Goal: Task Accomplishment & Management: Manage account settings

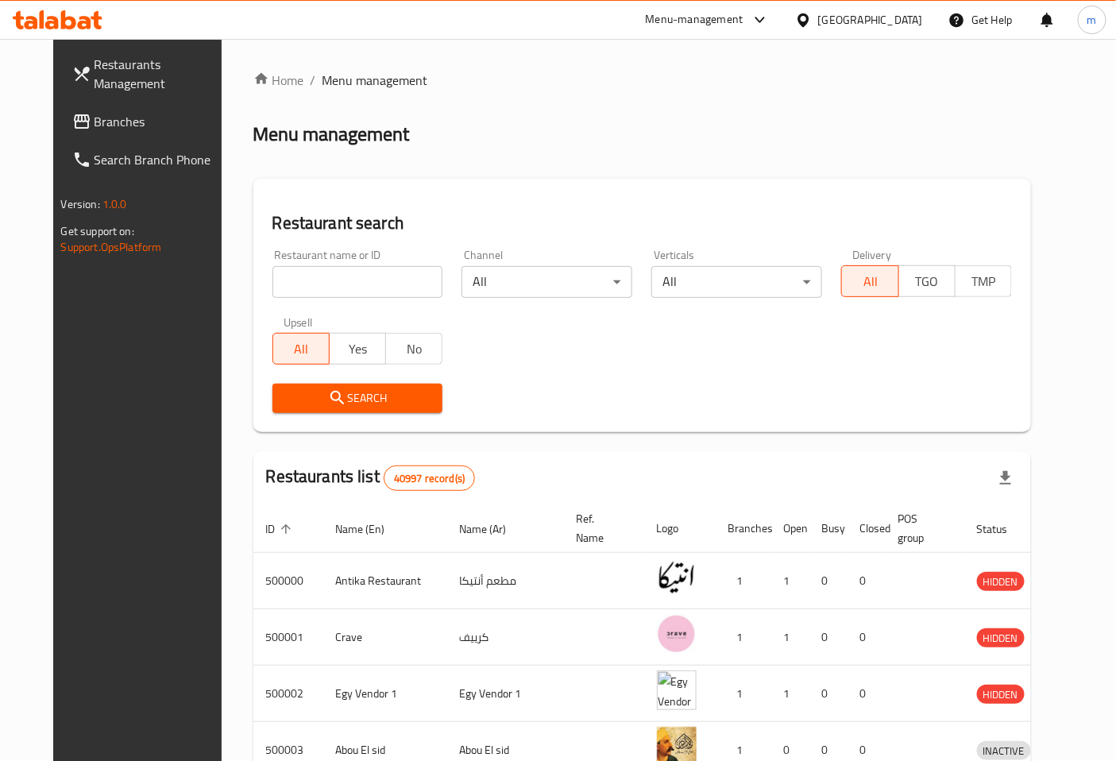
click at [914, 24] on div "[GEOGRAPHIC_DATA]" at bounding box center [870, 19] width 105 height 17
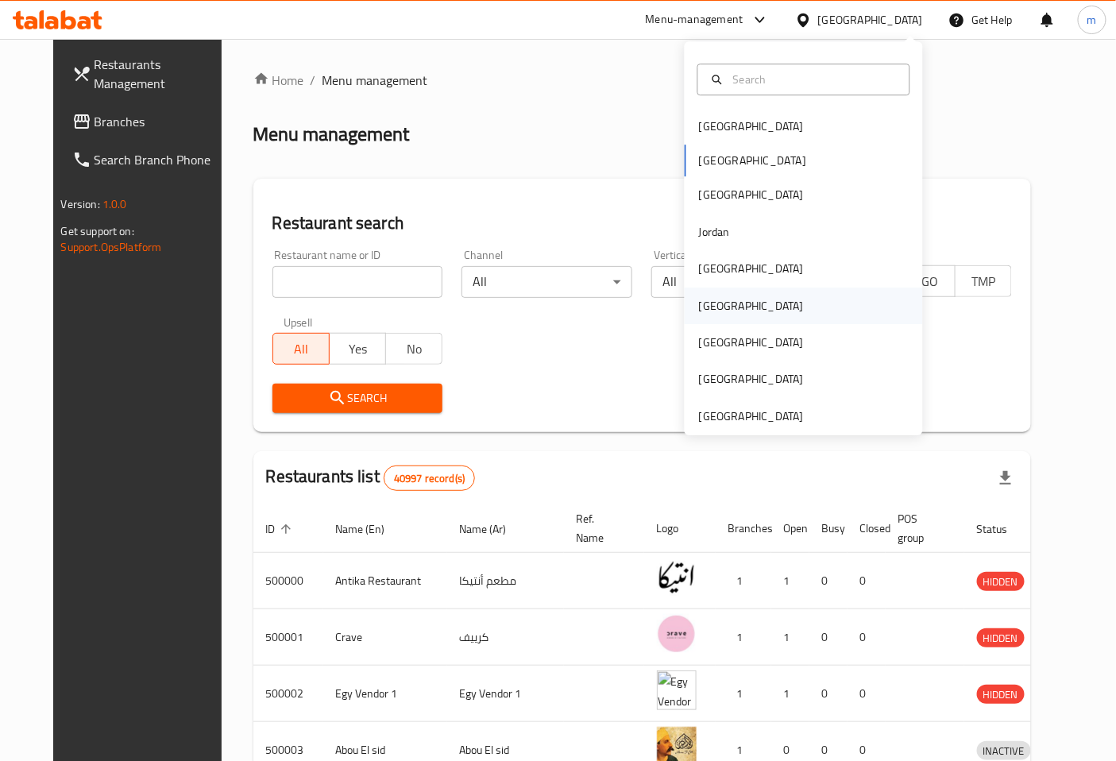
click at [716, 302] on div "[GEOGRAPHIC_DATA]" at bounding box center [752, 306] width 130 height 37
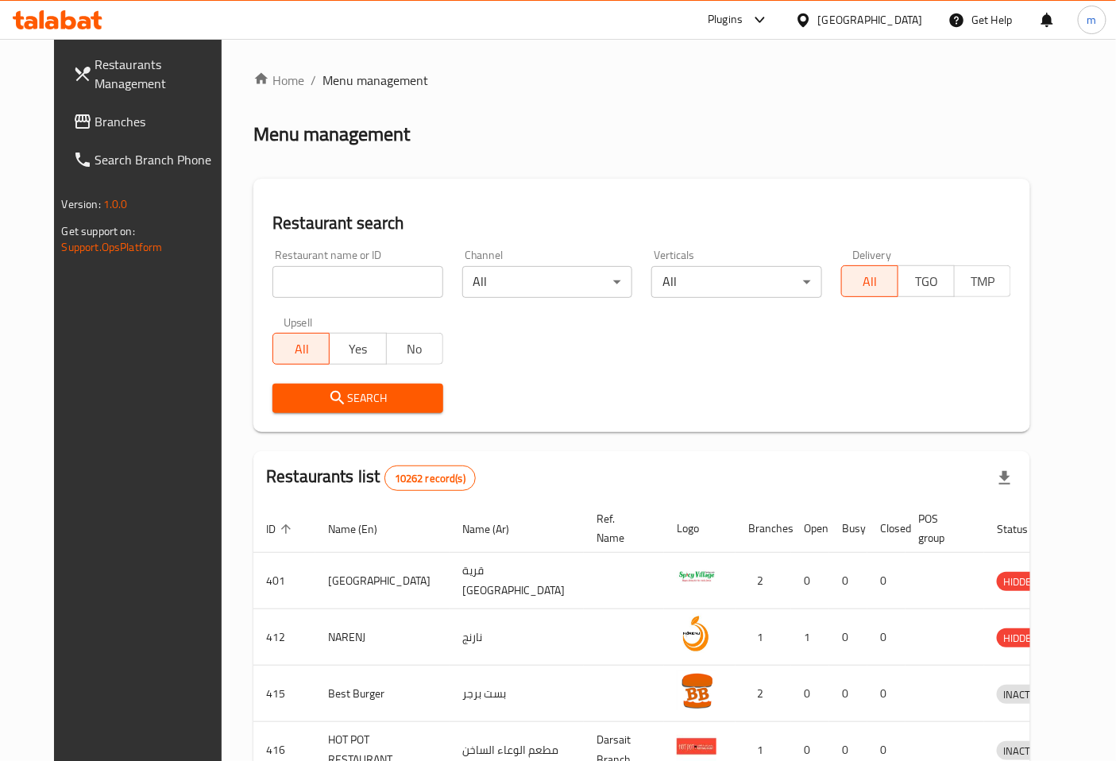
click at [343, 282] on input "search" at bounding box center [358, 282] width 171 height 32
type input "776412"
click at [346, 393] on span "Search" at bounding box center [357, 399] width 145 height 20
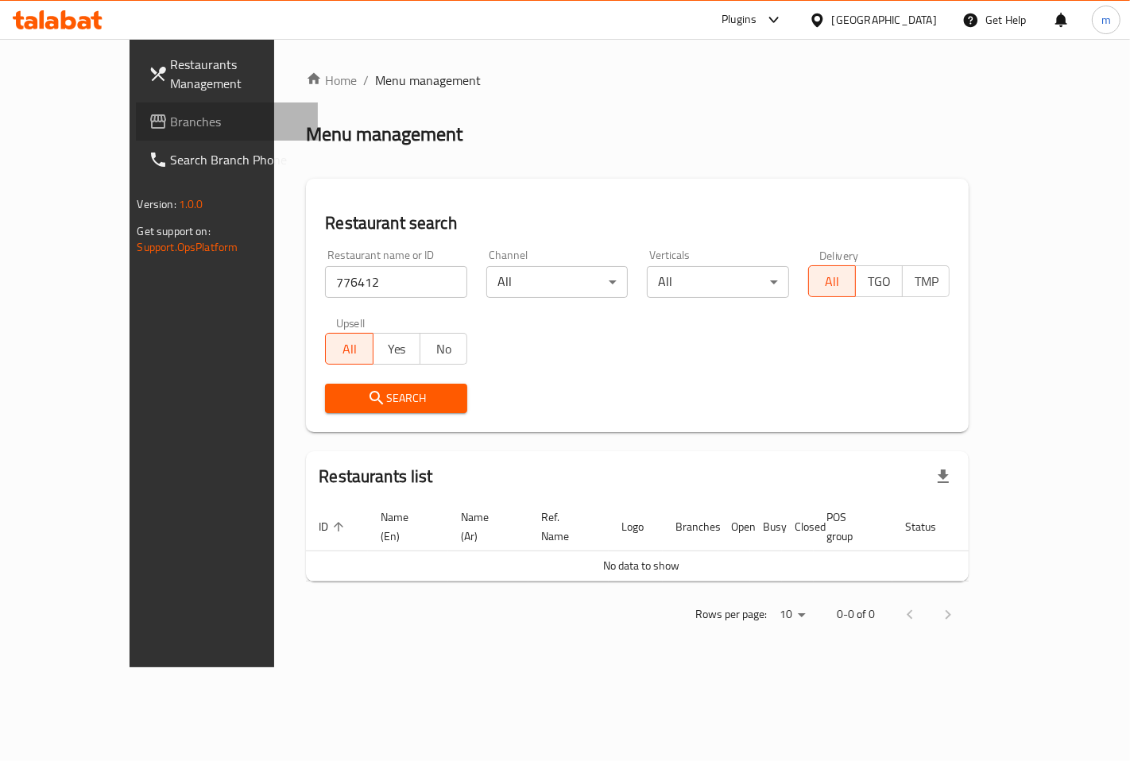
click at [171, 122] on span "Branches" at bounding box center [238, 121] width 134 height 19
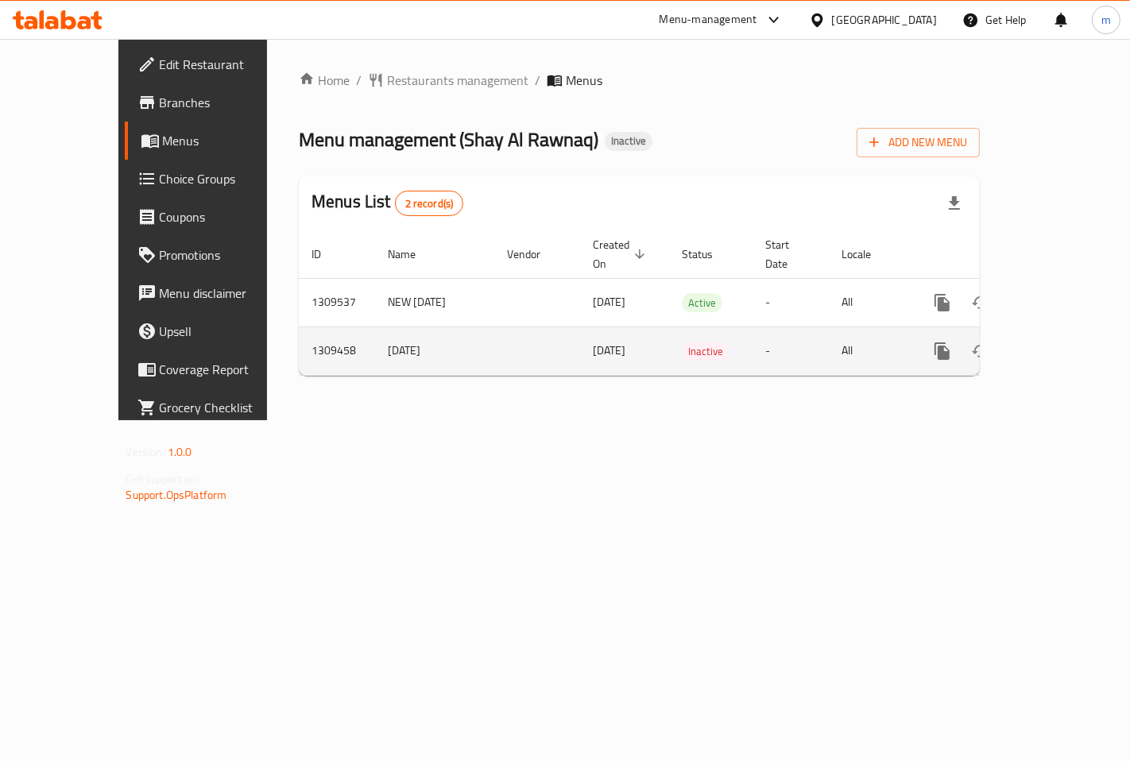
drag, startPoint x: 304, startPoint y: 332, endPoint x: 366, endPoint y: 335, distance: 61.2
click at [375, 335] on td "[DATE]" at bounding box center [434, 351] width 119 height 48
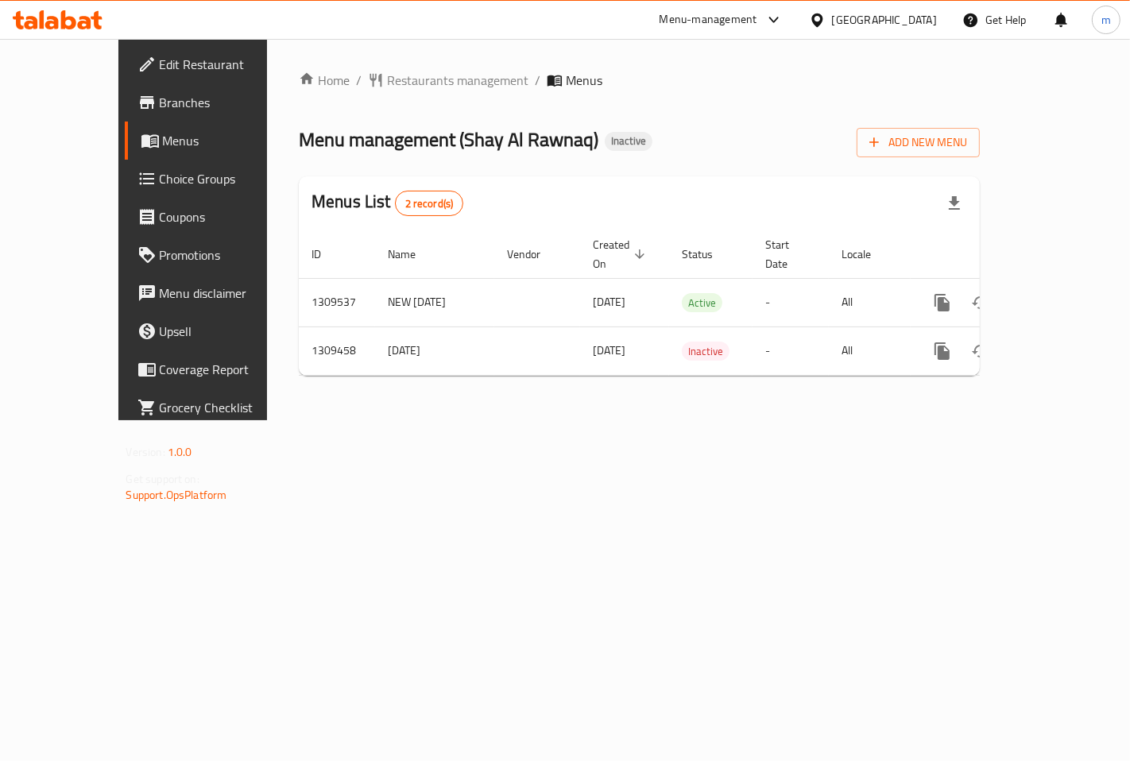
click at [573, 420] on div "Home / Restaurants management / Menus Menu management ( Shay Al Rawnaq ) Inacti…" at bounding box center [639, 229] width 745 height 381
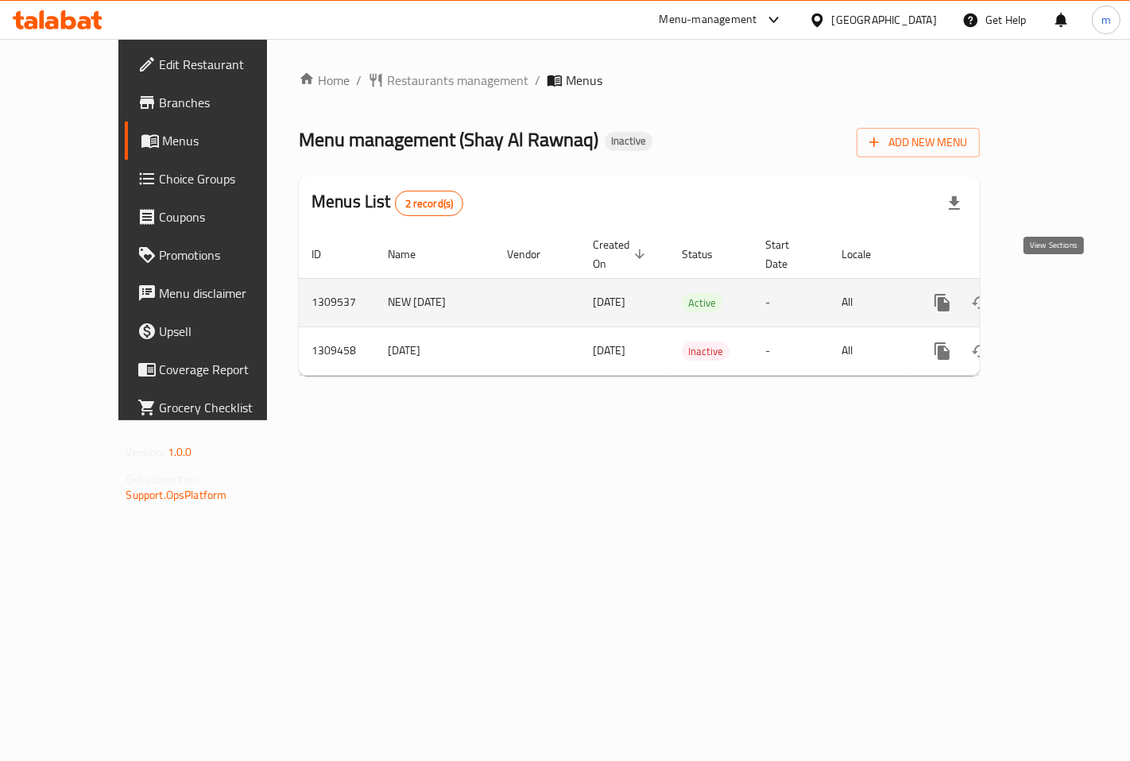
click at [1076, 284] on link "enhanced table" at bounding box center [1057, 303] width 38 height 38
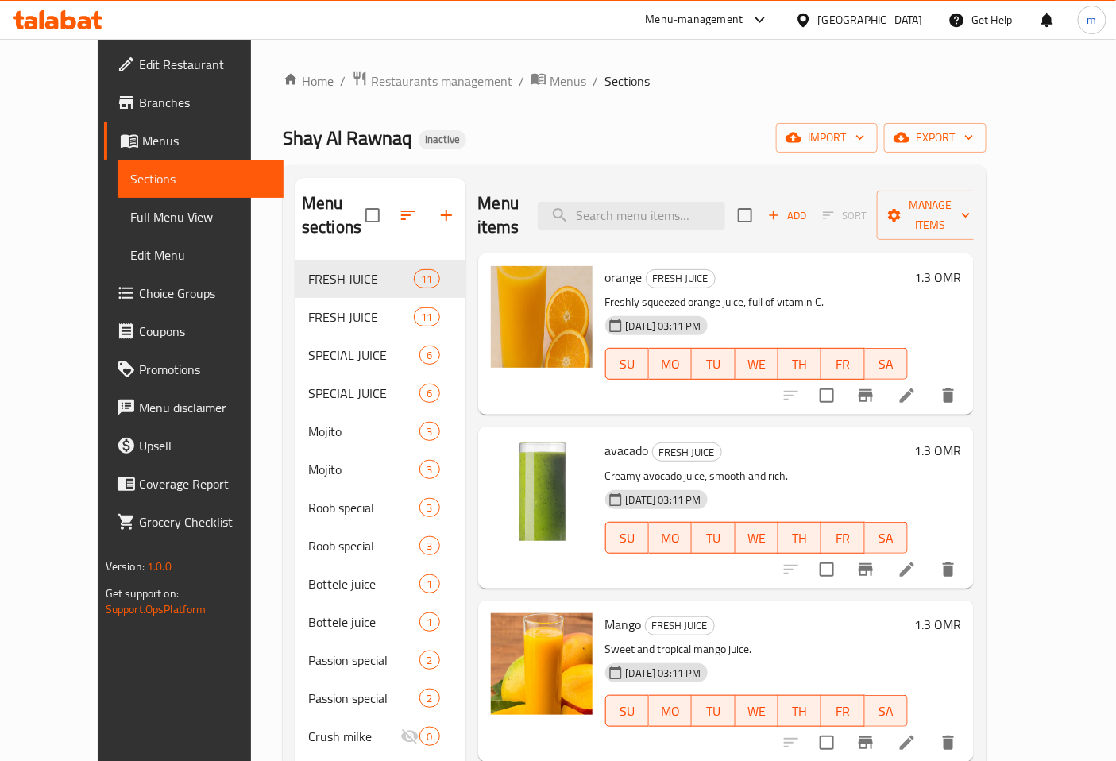
click at [142, 133] on span "Menus" at bounding box center [207, 140] width 130 height 19
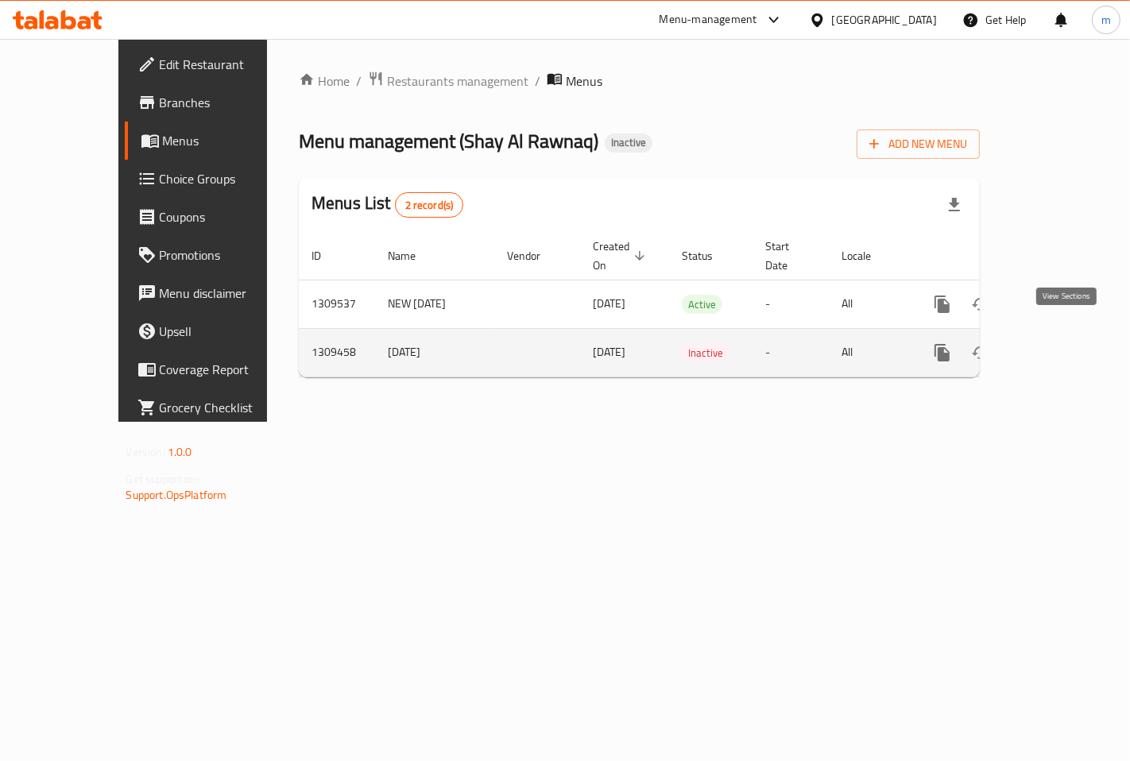
click at [1061, 343] on icon "enhanced table" at bounding box center [1056, 352] width 19 height 19
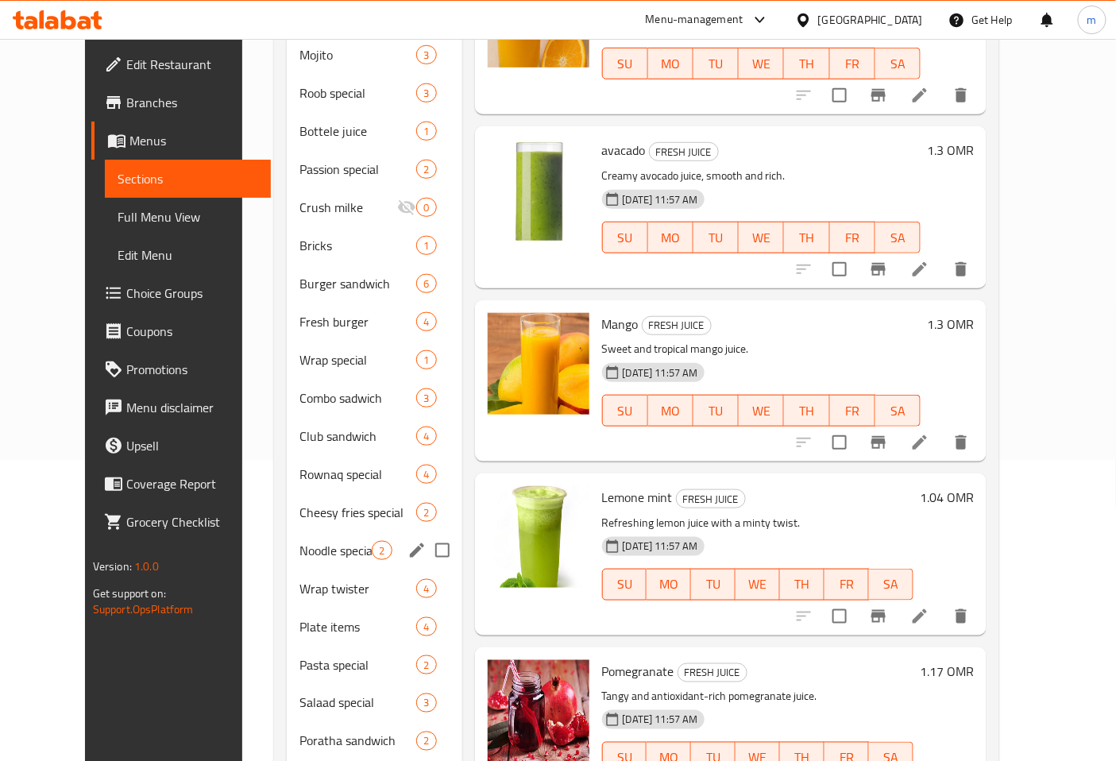
scroll to position [478, 0]
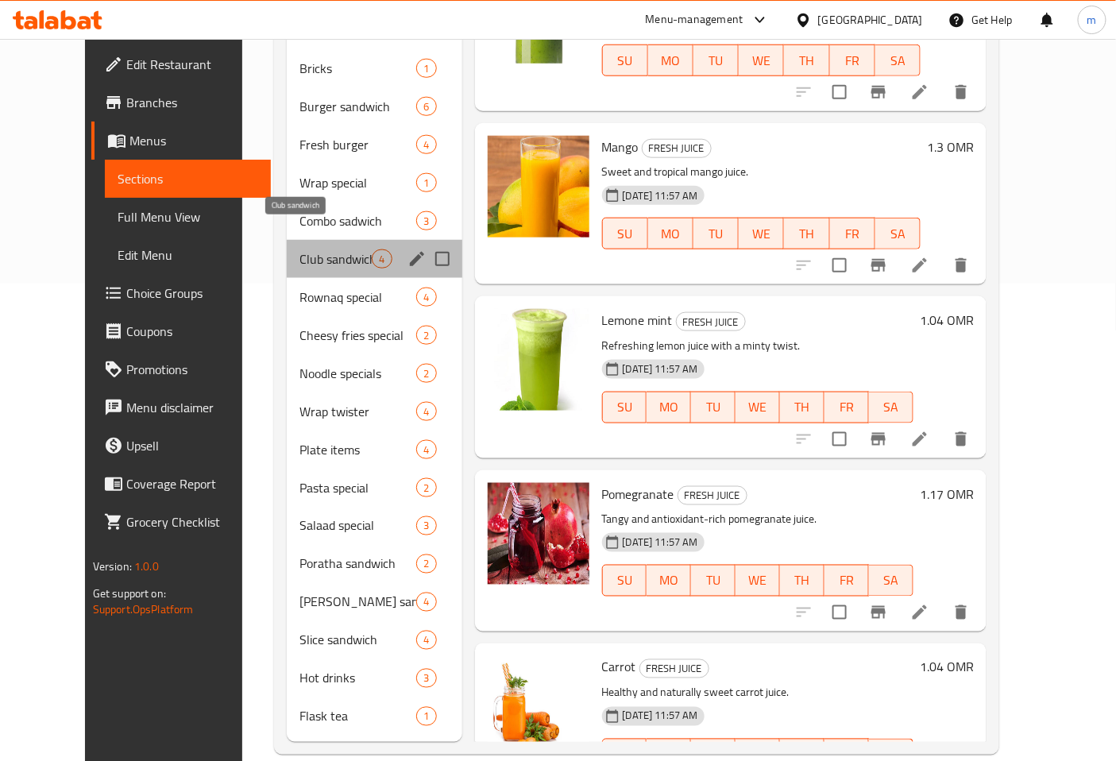
click at [310, 250] on span "Club sandwich" at bounding box center [336, 259] width 72 height 19
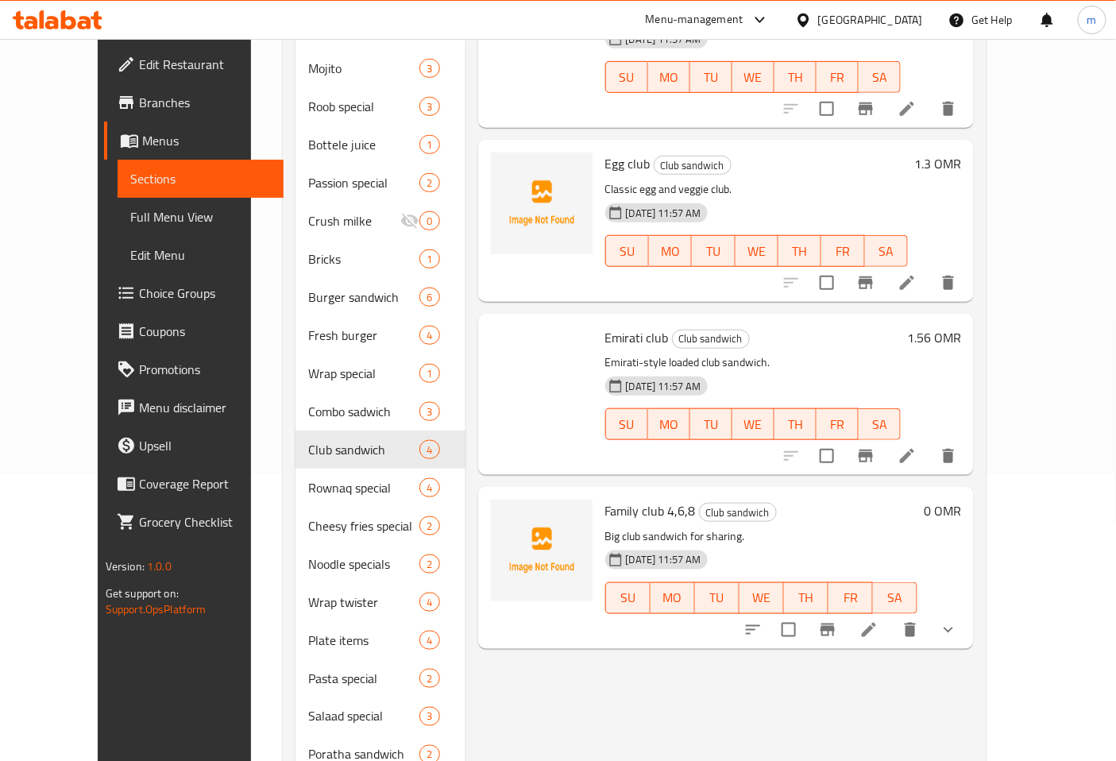
scroll to position [124, 0]
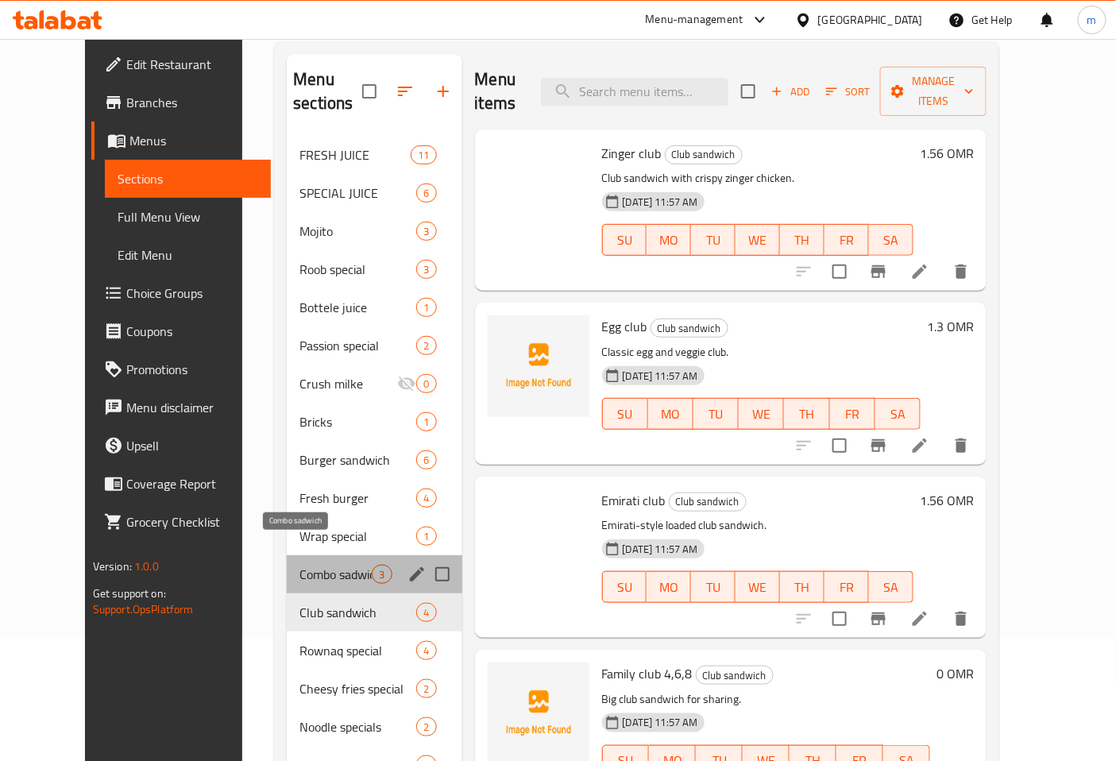
click at [300, 565] on span "Combo sadwich" at bounding box center [336, 574] width 72 height 19
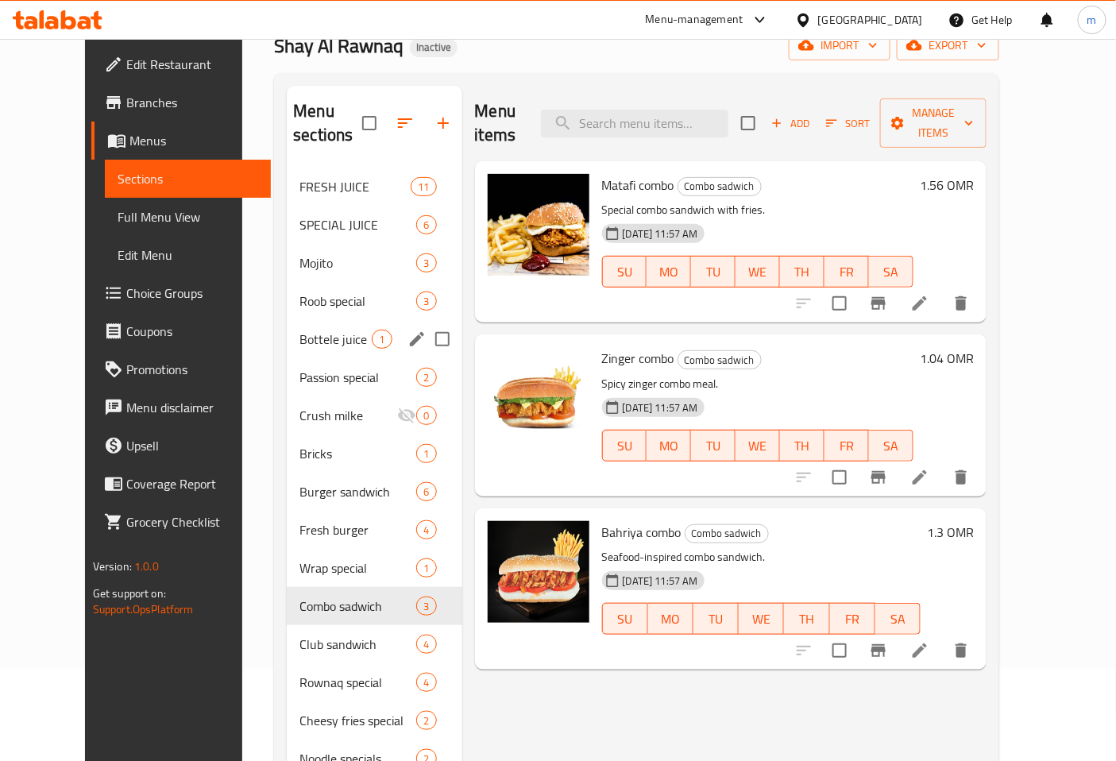
scroll to position [36, 0]
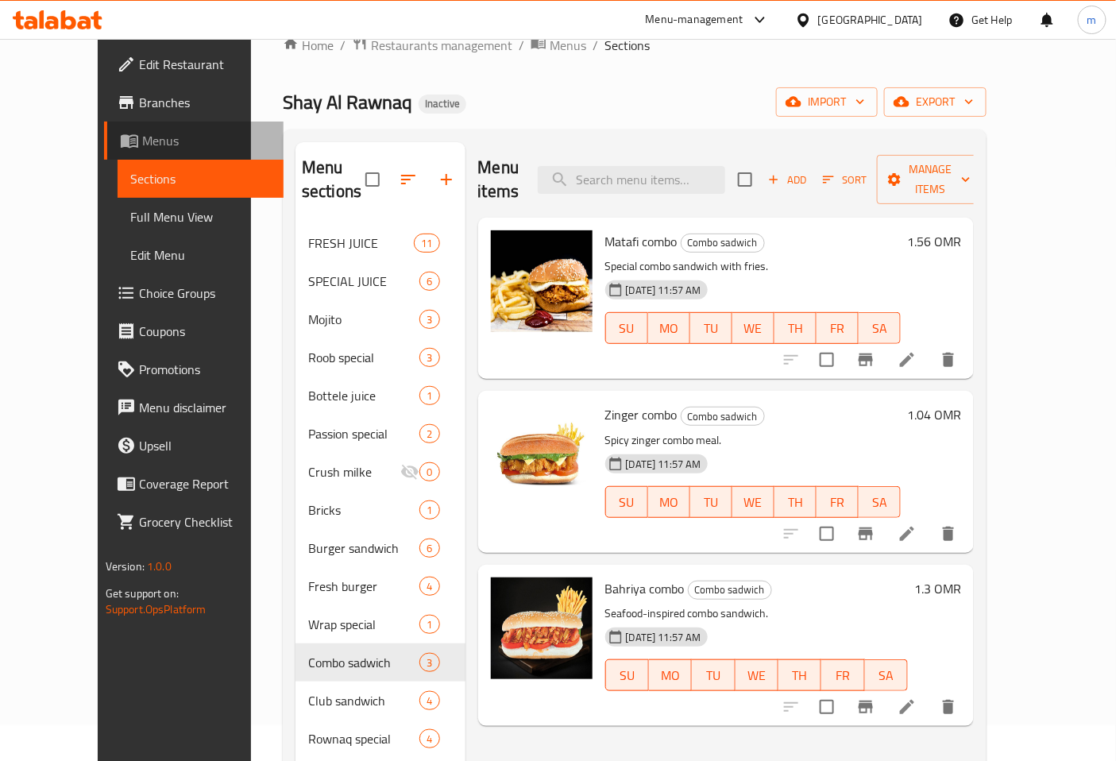
click at [142, 141] on span "Menus" at bounding box center [207, 140] width 130 height 19
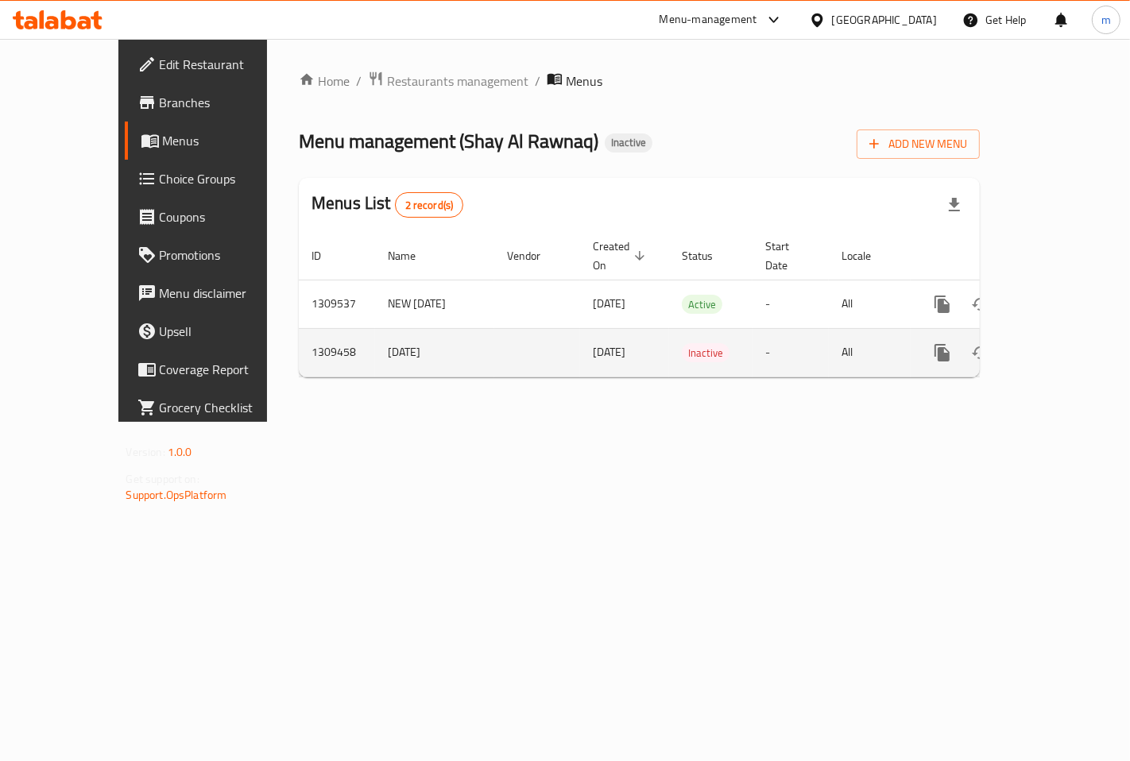
click at [1076, 334] on link "enhanced table" at bounding box center [1057, 353] width 38 height 38
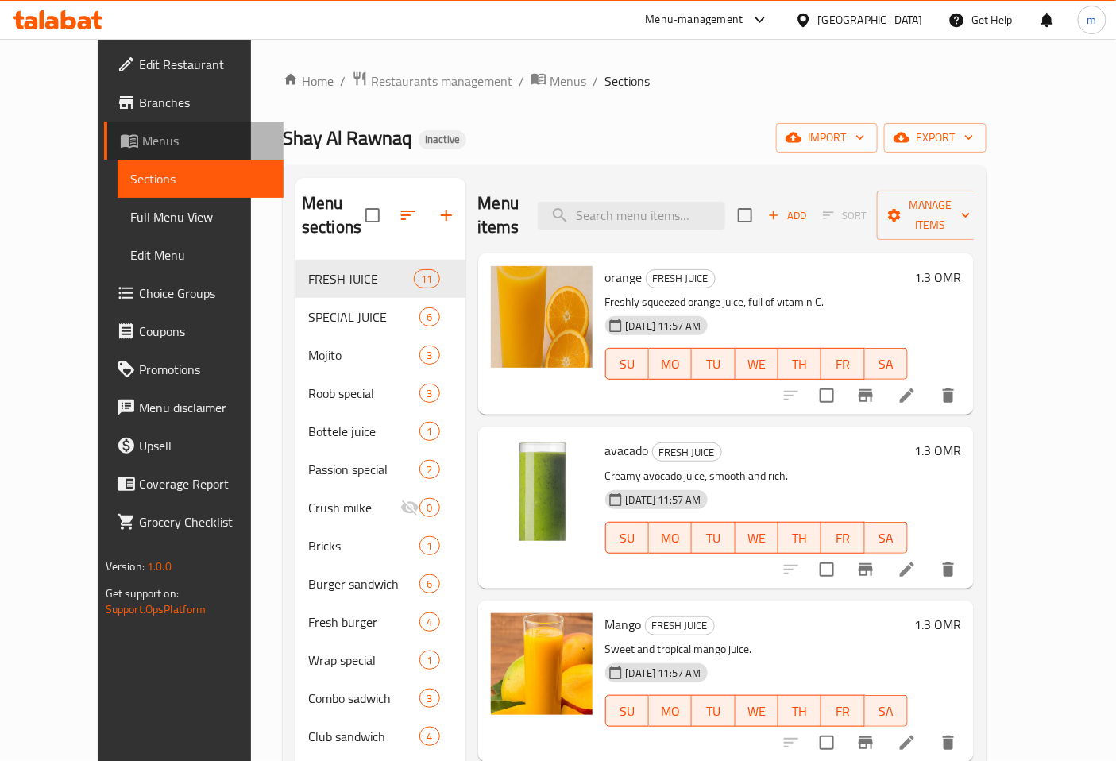
click at [142, 149] on span "Menus" at bounding box center [207, 140] width 130 height 19
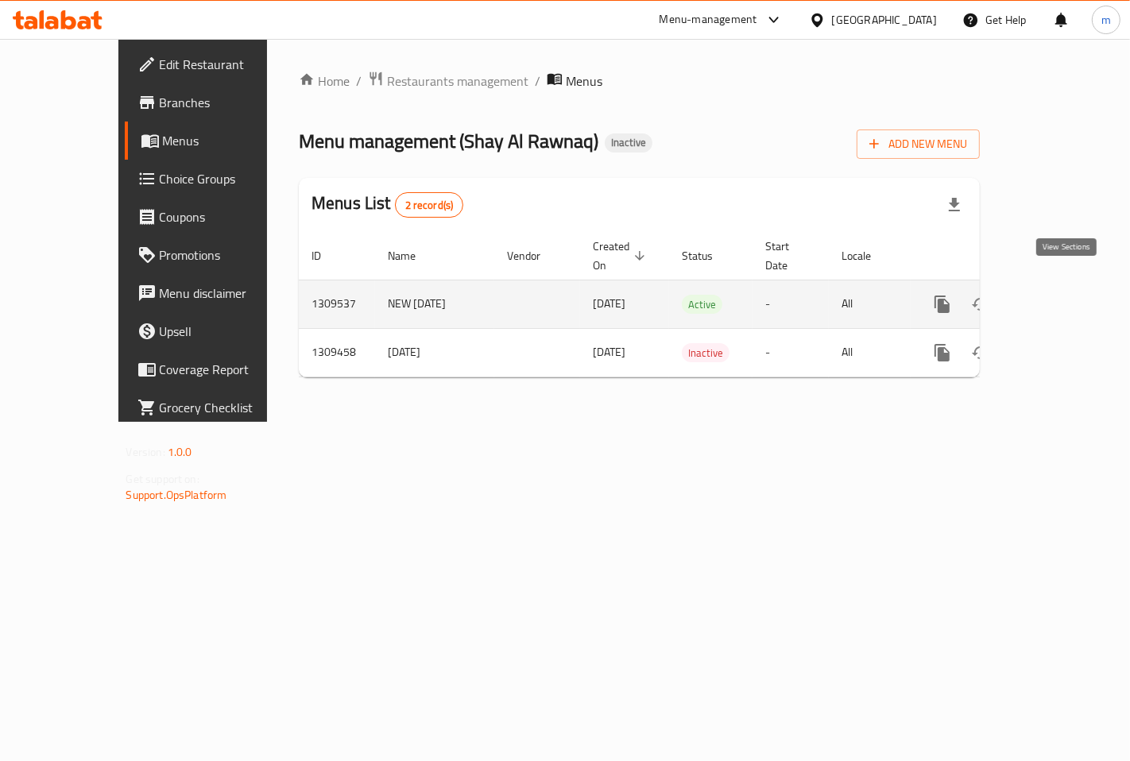
click at [1066, 295] on icon "enhanced table" at bounding box center [1056, 304] width 19 height 19
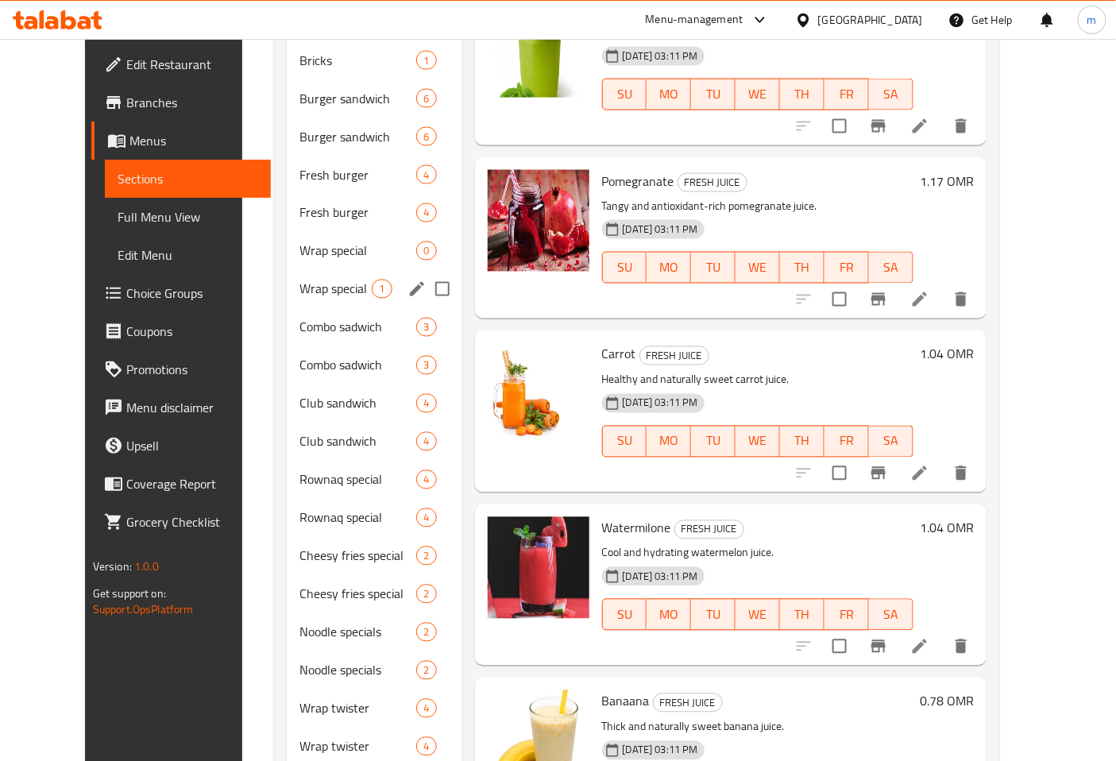
scroll to position [795, 0]
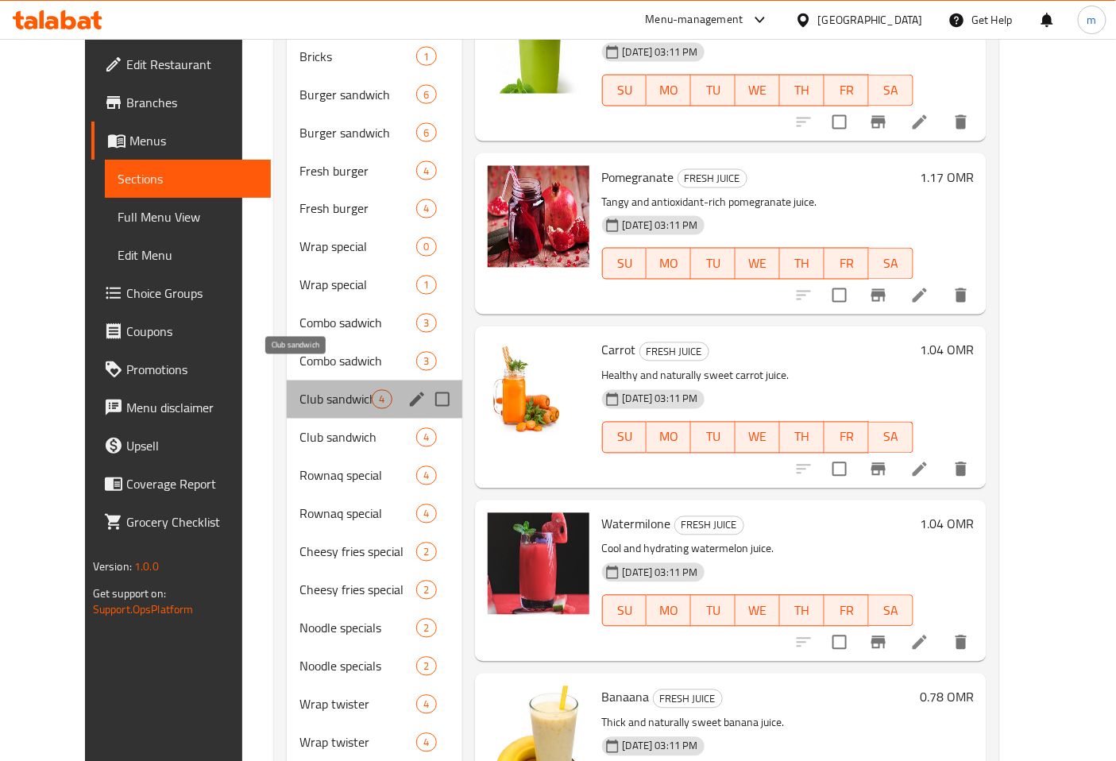
click at [300, 390] on span "Club sandwich" at bounding box center [336, 399] width 72 height 19
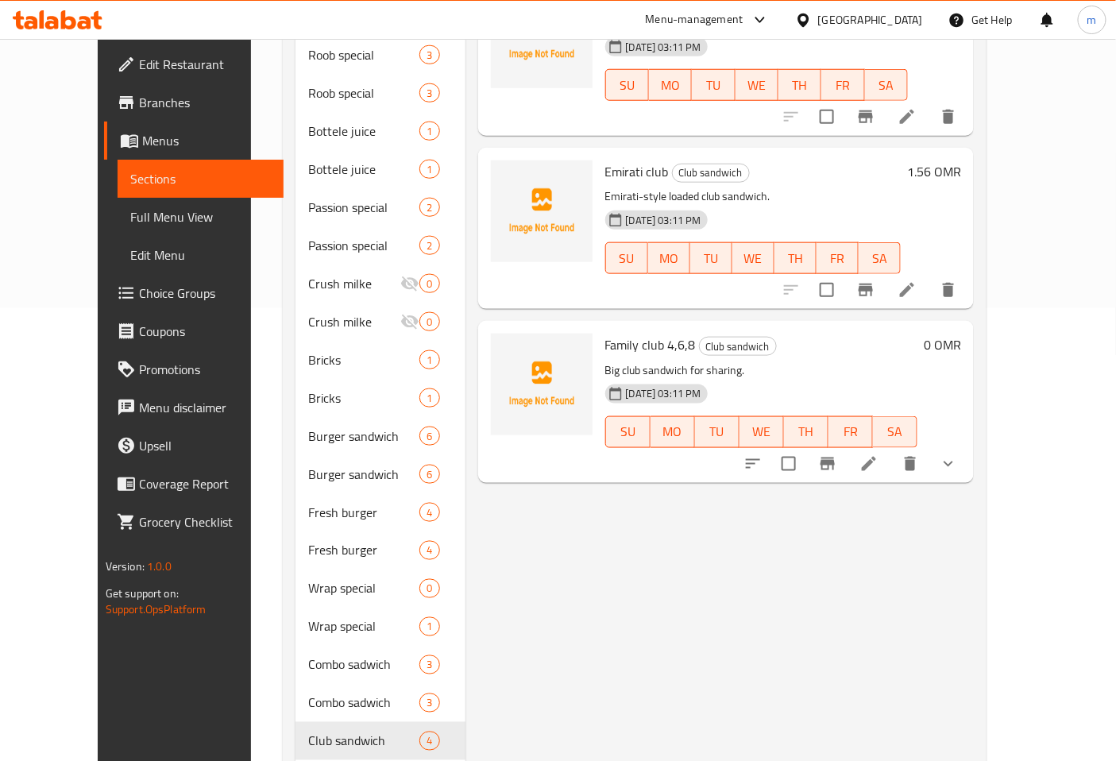
scroll to position [441, 0]
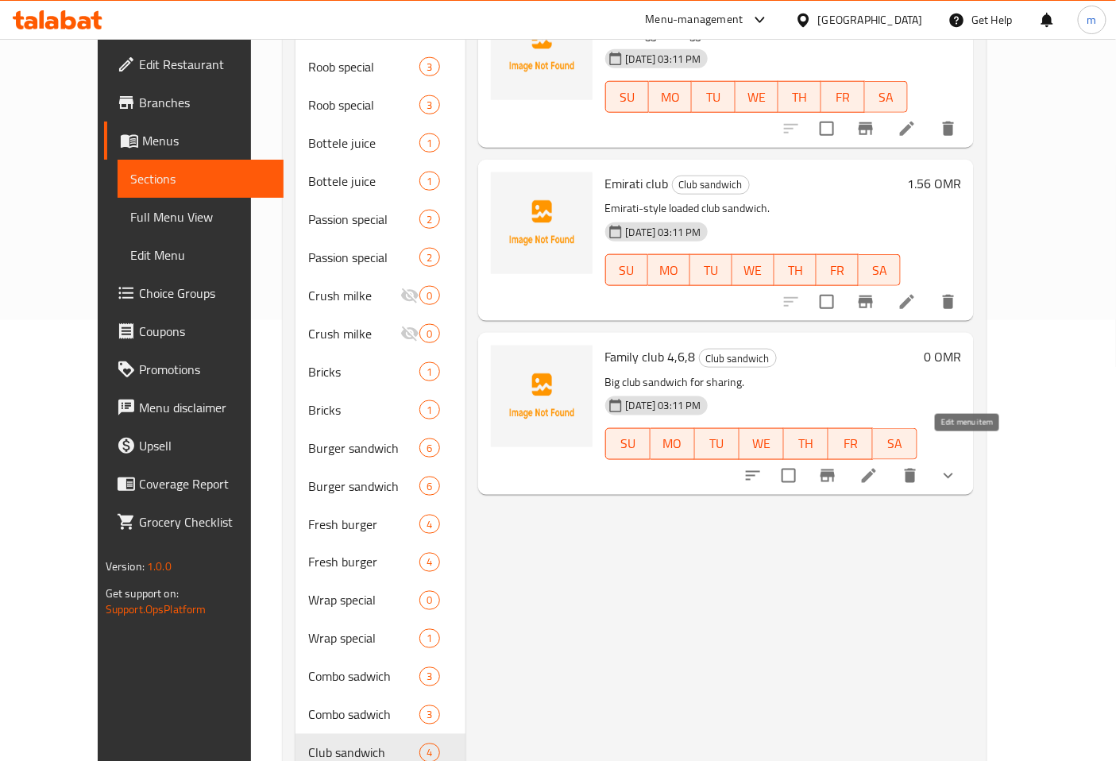
click at [876, 469] on icon at bounding box center [869, 476] width 14 height 14
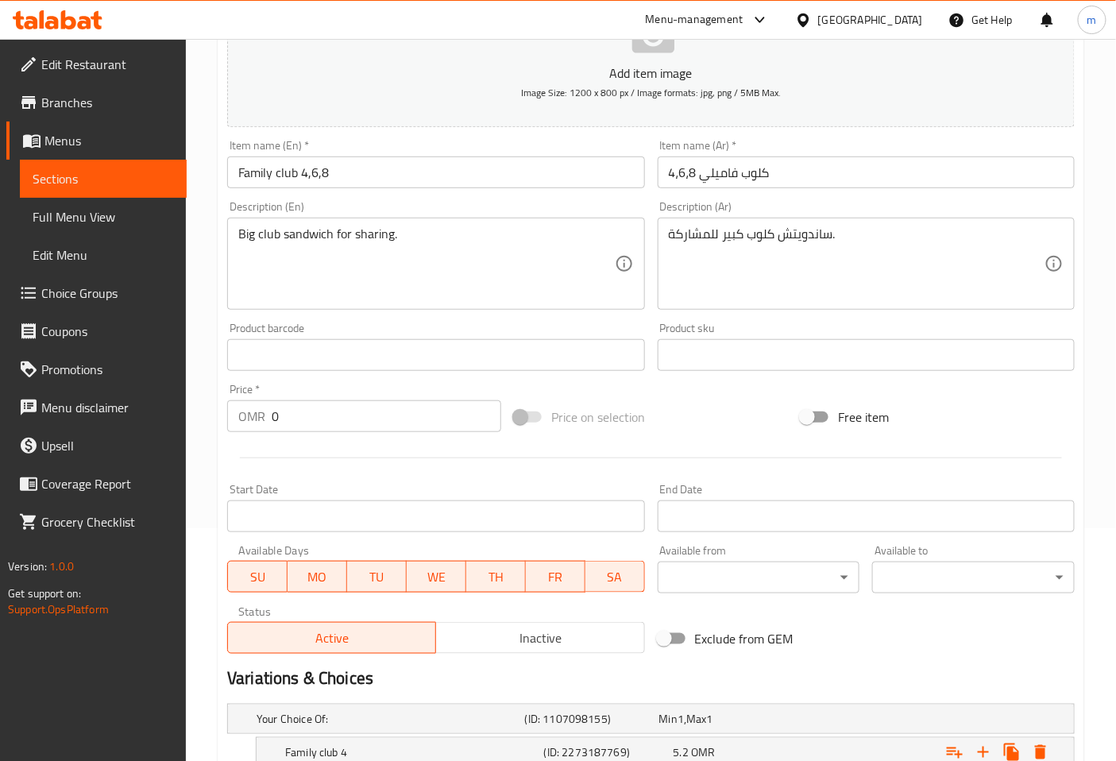
scroll to position [176, 0]
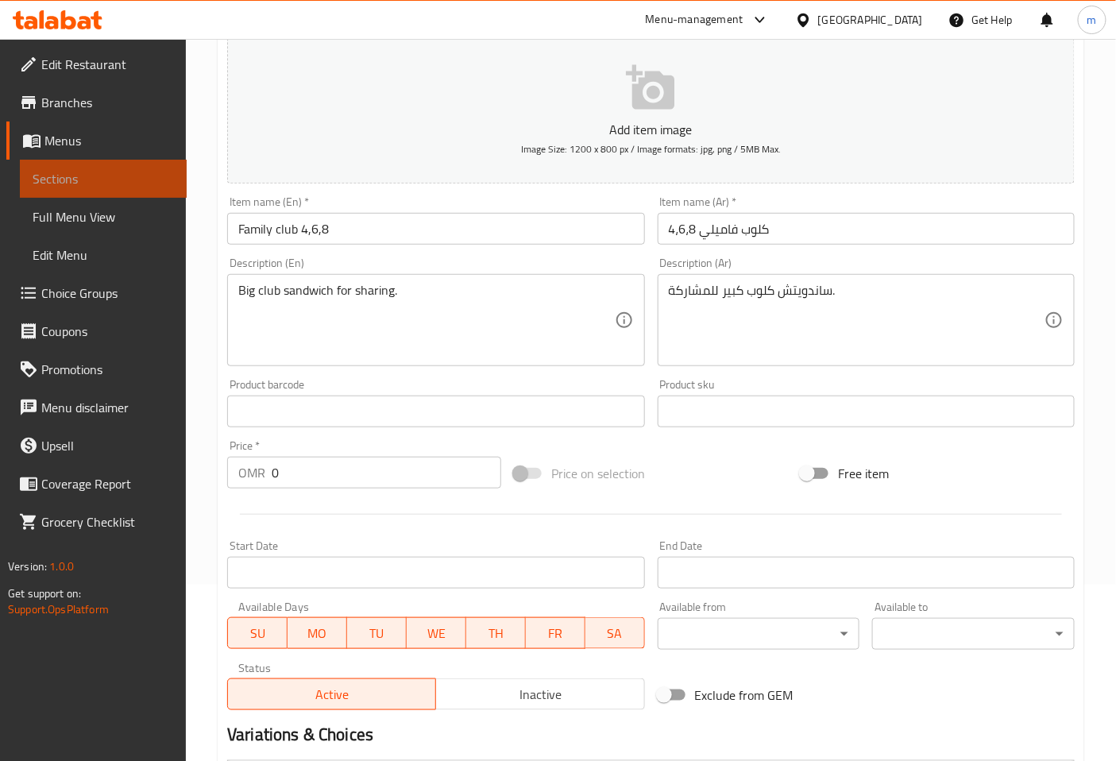
click at [78, 172] on span "Sections" at bounding box center [103, 178] width 141 height 19
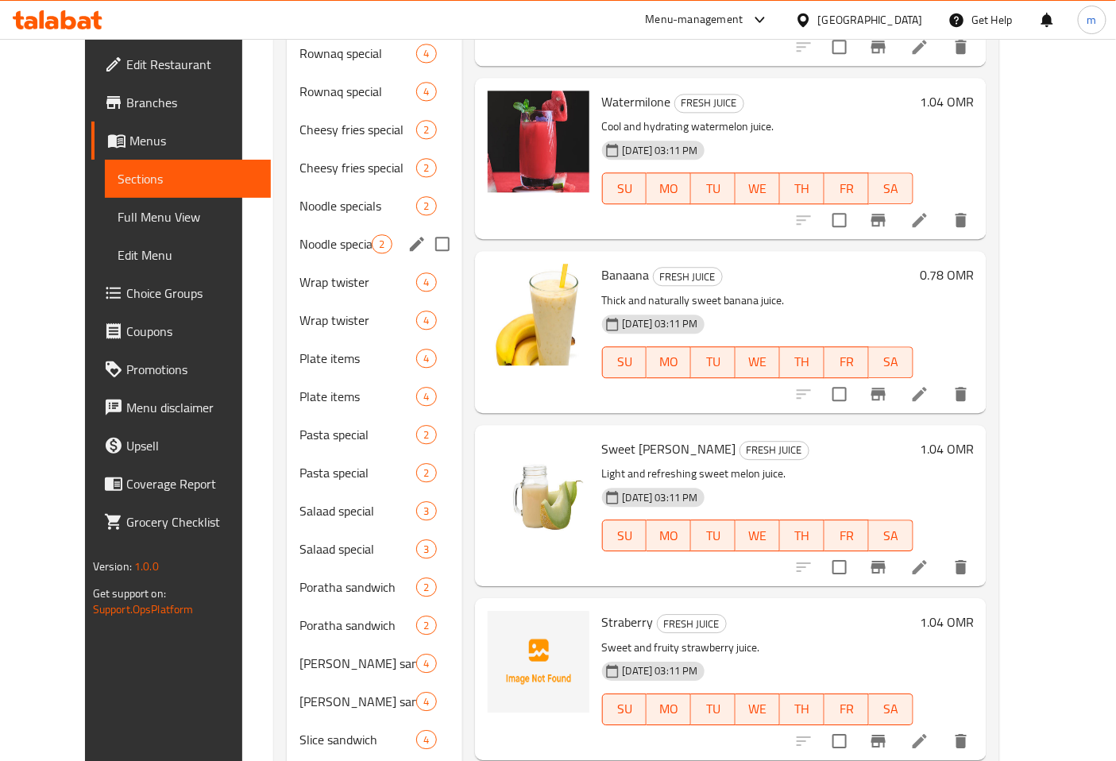
scroll to position [1147, 0]
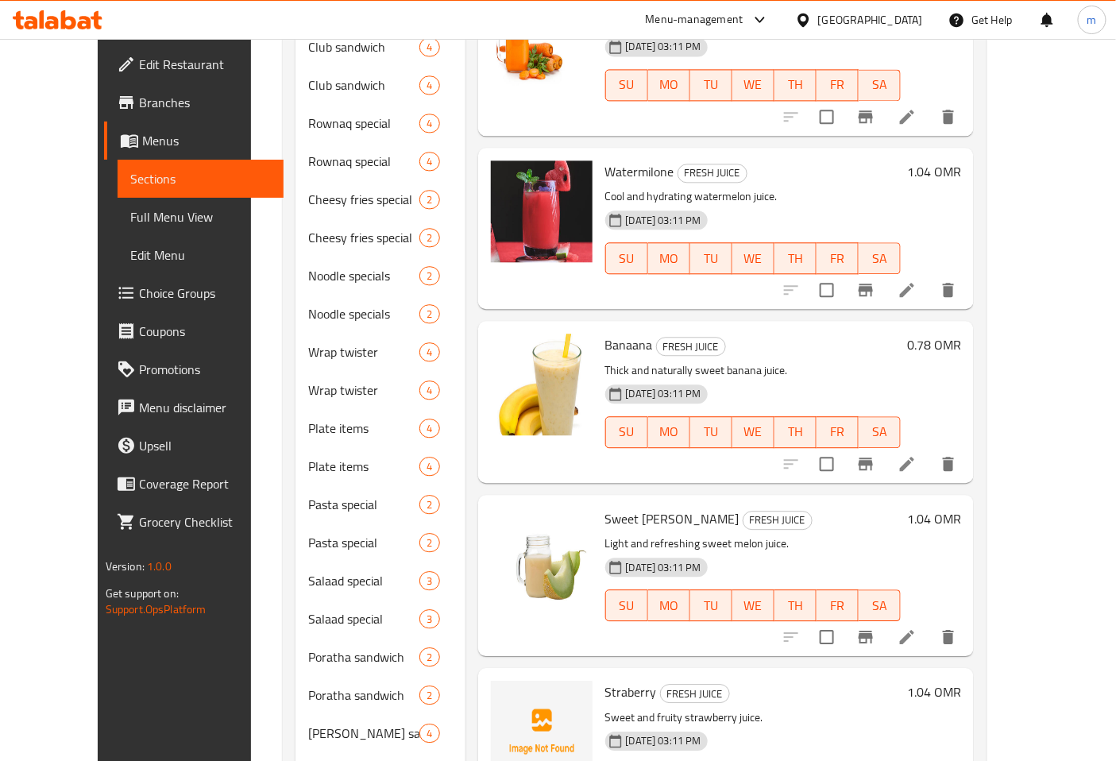
click at [142, 131] on span "Menus" at bounding box center [207, 140] width 130 height 19
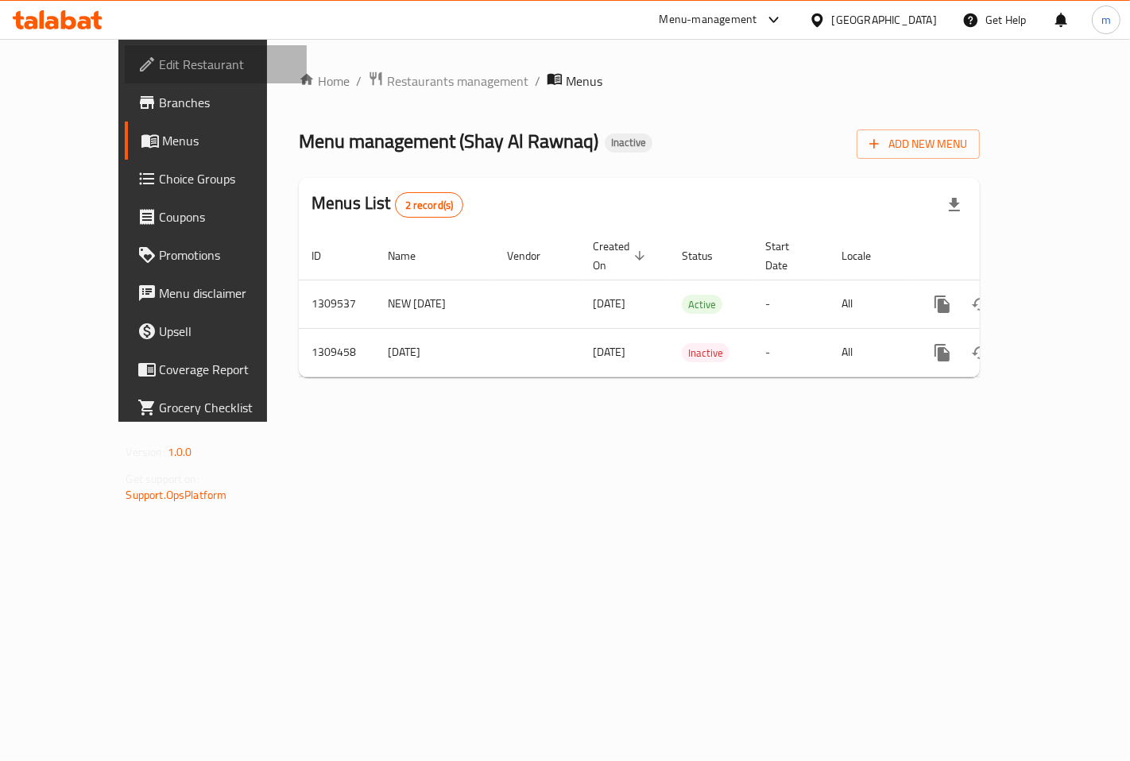
click at [160, 73] on span "Edit Restaurant" at bounding box center [227, 64] width 134 height 19
